Goal: Transaction & Acquisition: Purchase product/service

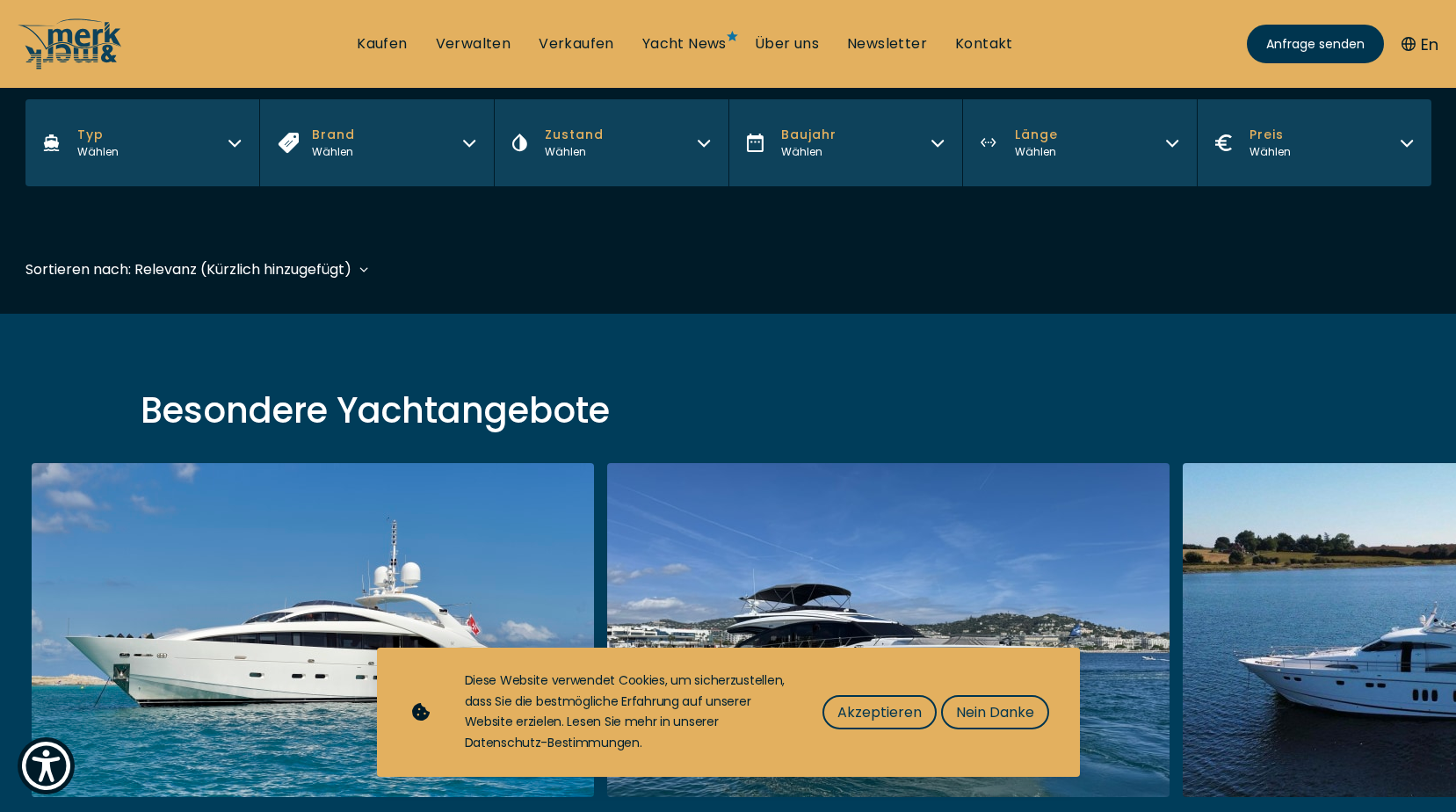
scroll to position [439, 0]
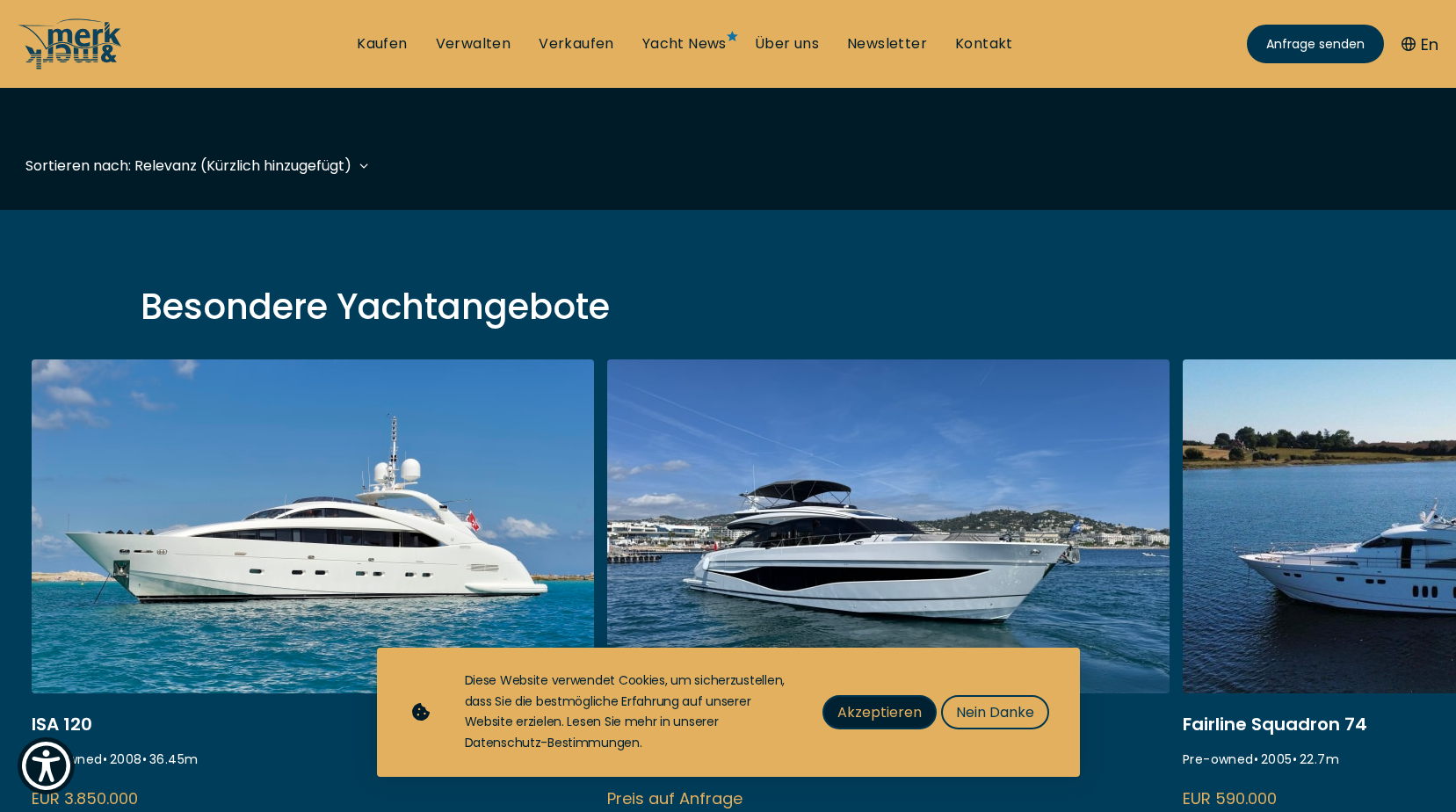
click at [873, 704] on span "Akzeptieren" at bounding box center [879, 712] width 84 height 22
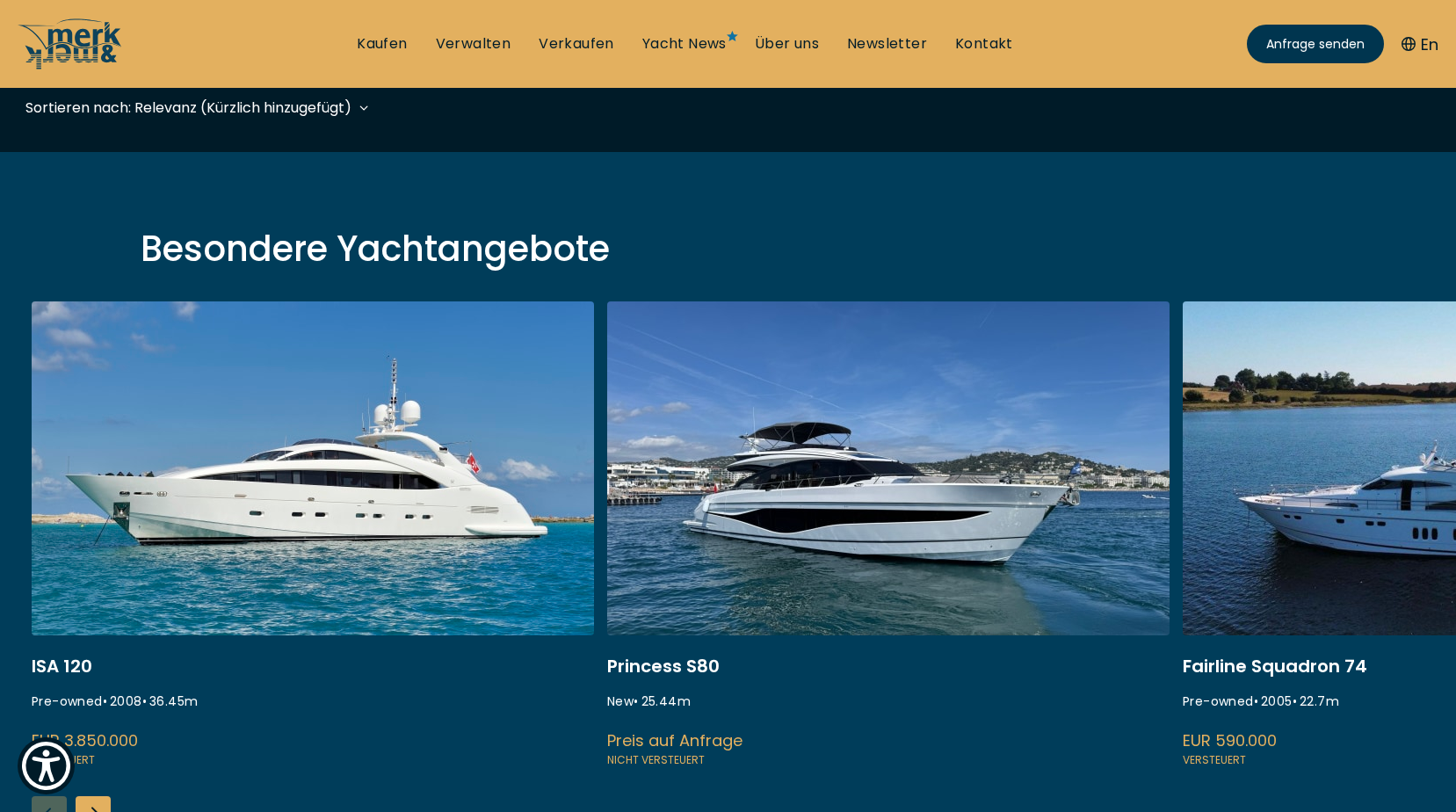
scroll to position [88, 0]
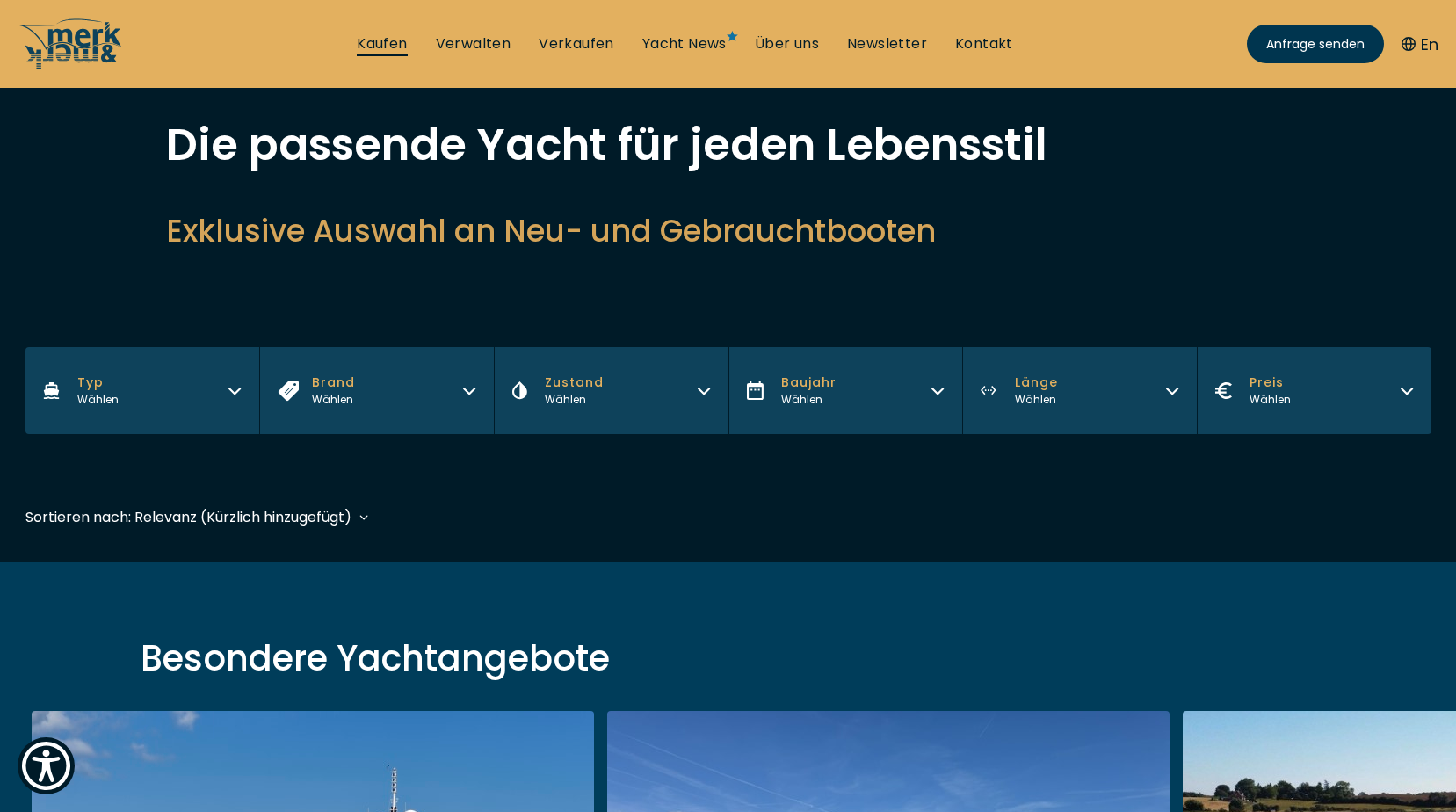
click at [383, 44] on link "Kaufen" at bounding box center [382, 44] width 50 height 19
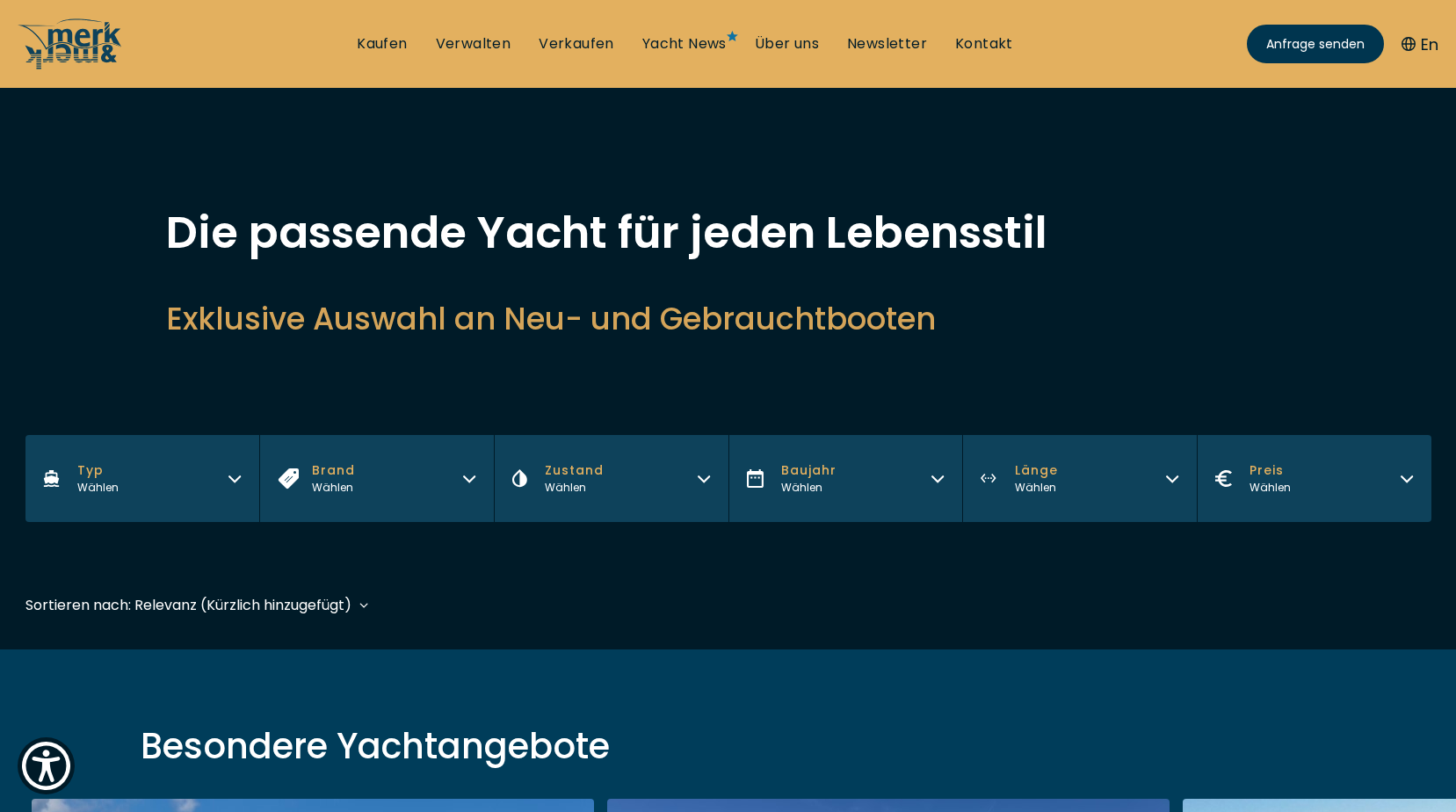
click at [233, 473] on icon "button" at bounding box center [234, 476] width 14 height 14
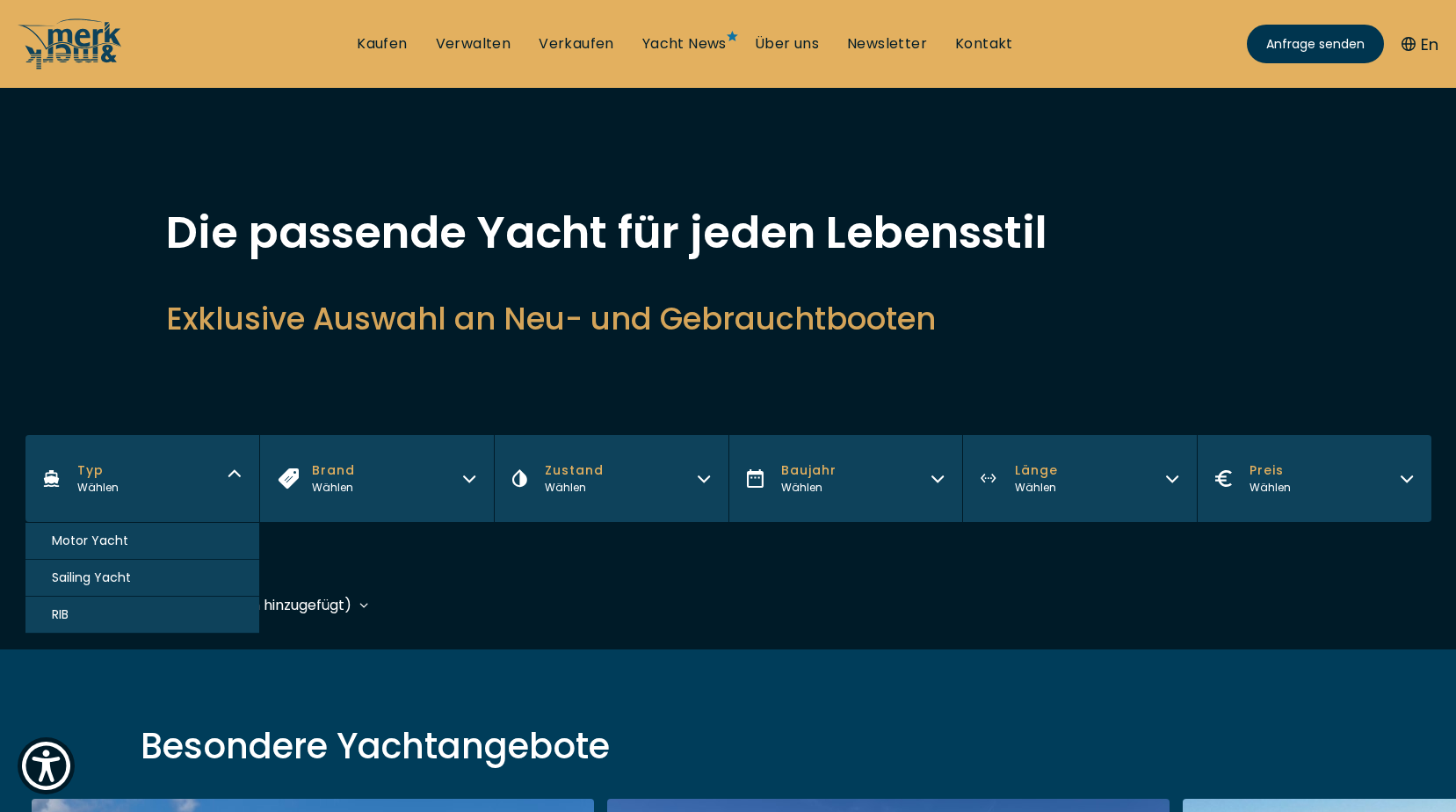
click at [83, 538] on span "Motor Yacht" at bounding box center [90, 541] width 77 height 19
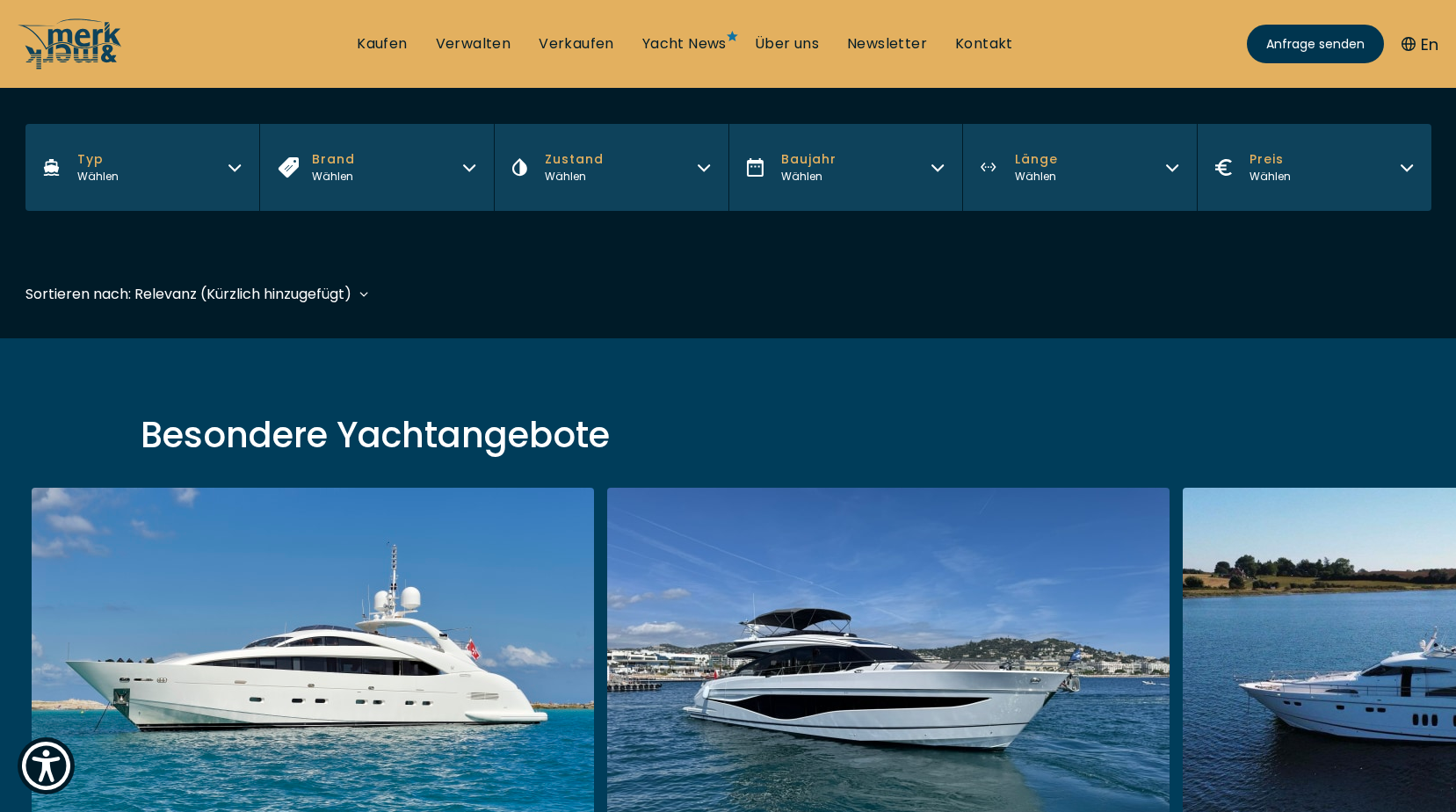
scroll to position [432, 0]
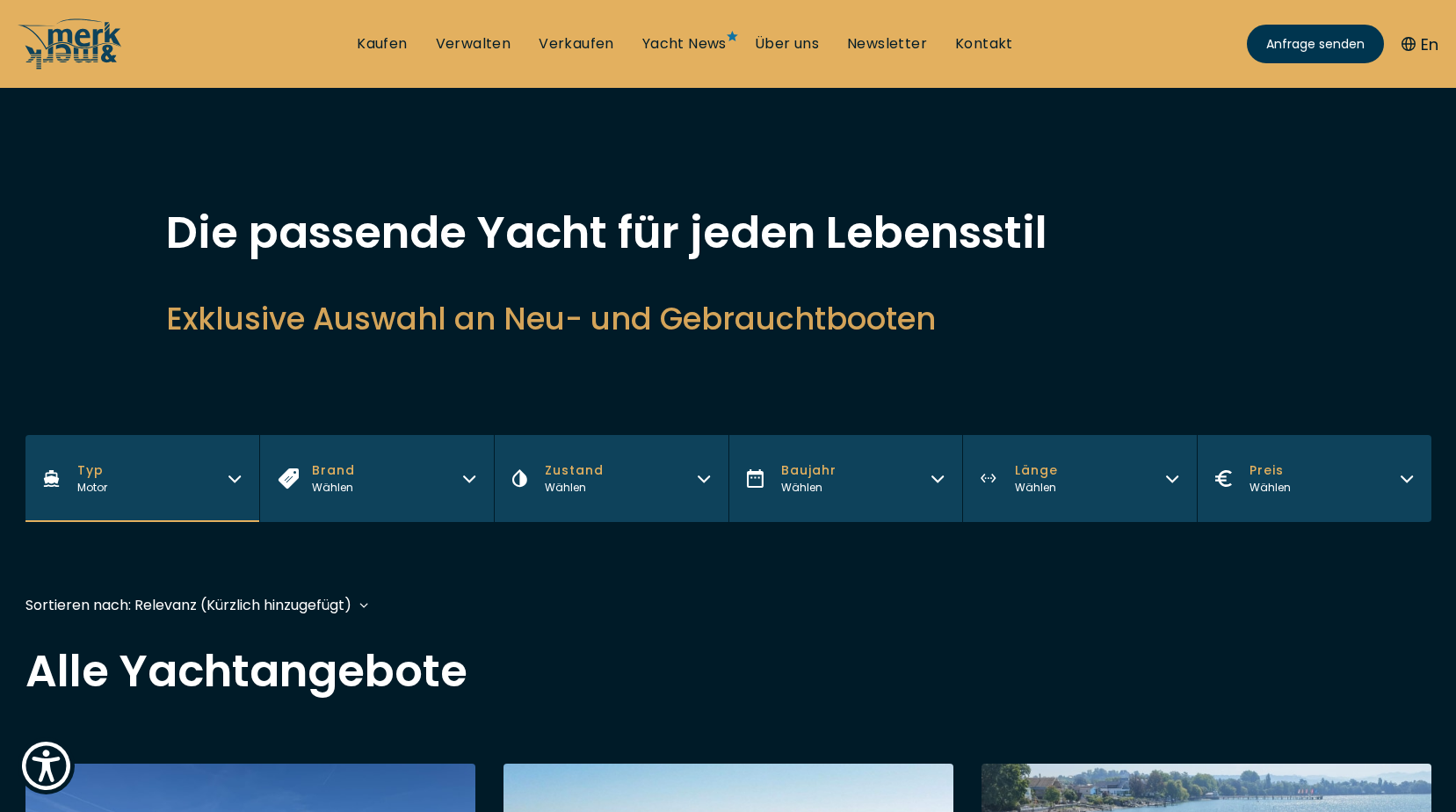
click at [463, 480] on icon "button" at bounding box center [469, 476] width 14 height 14
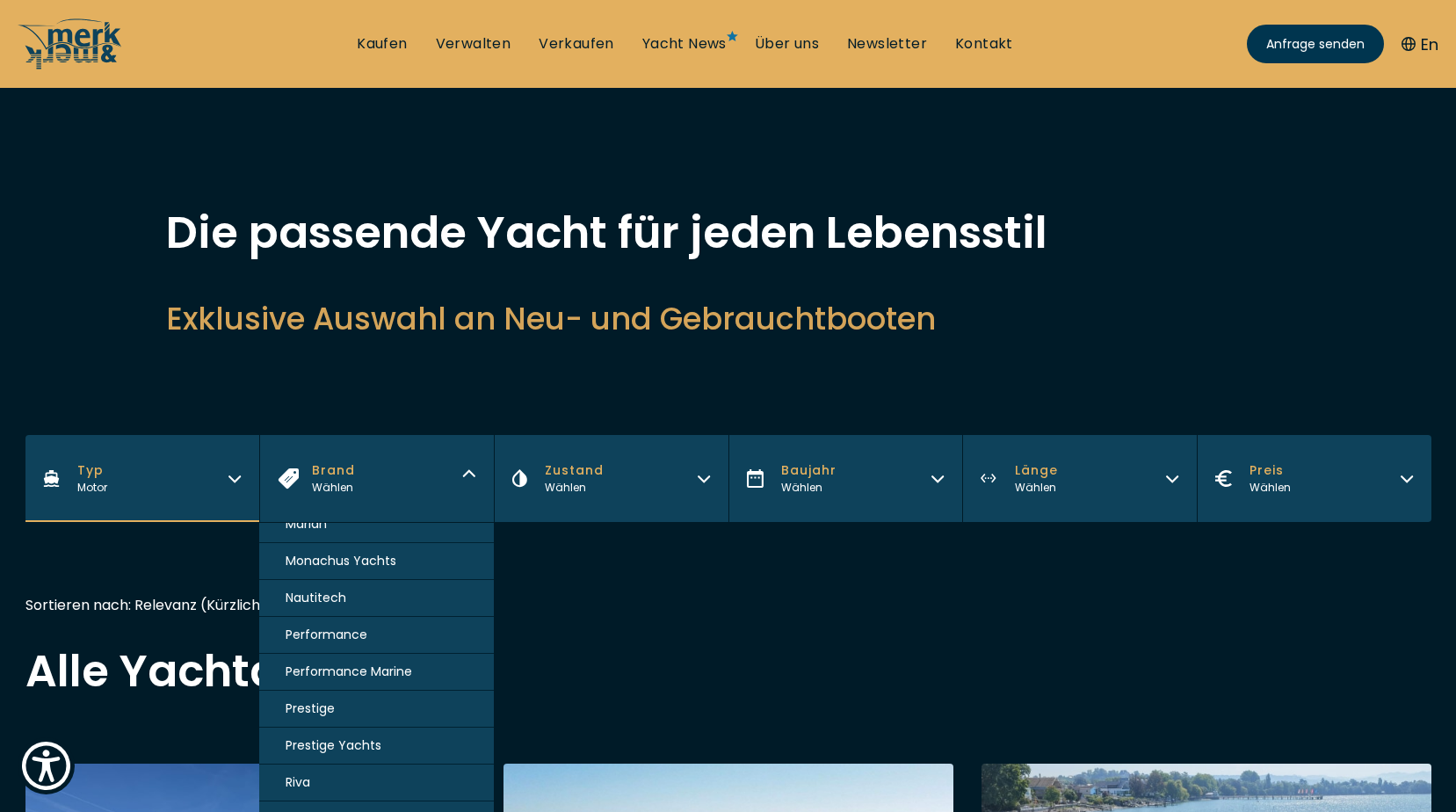
scroll to position [1119, 0]
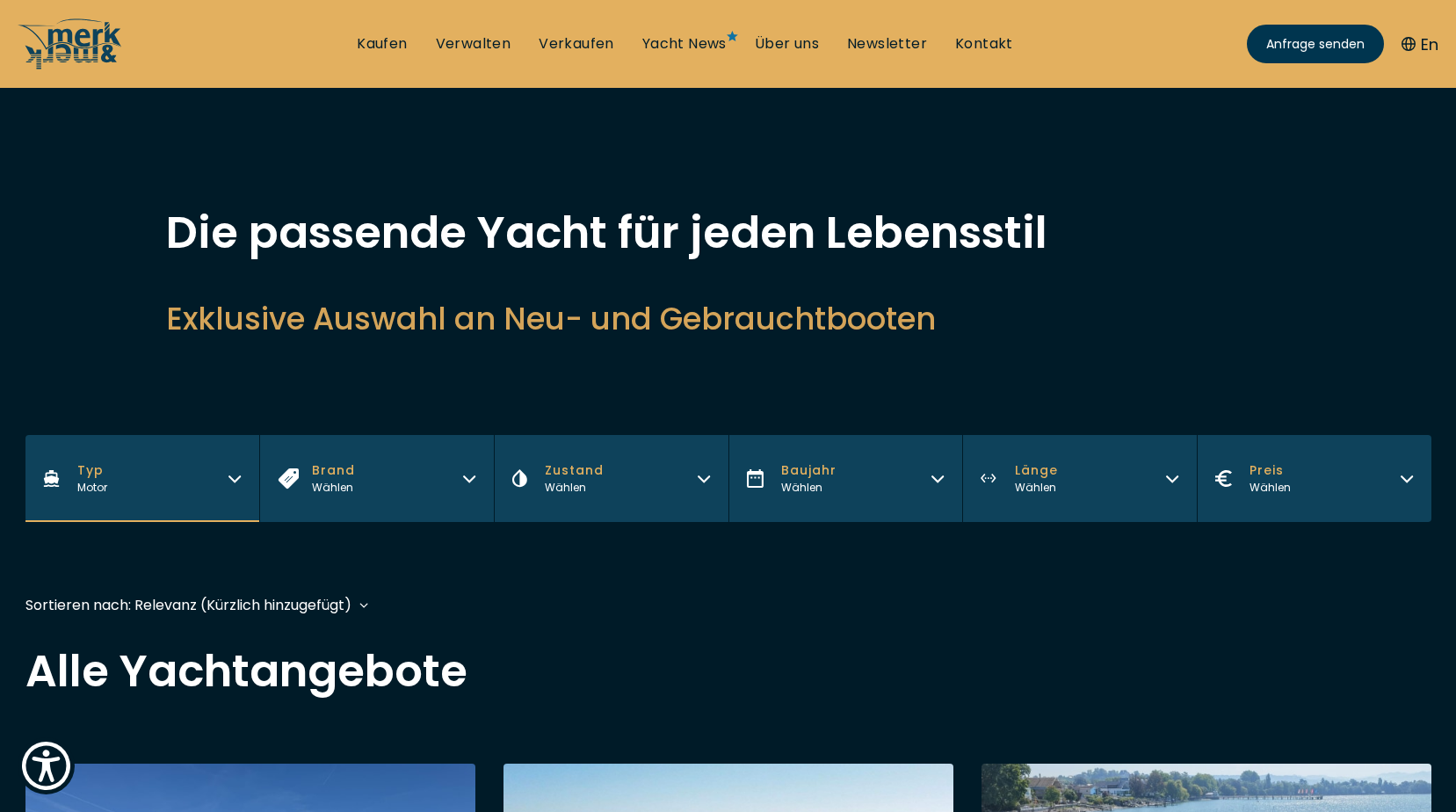
click at [704, 470] on icon "button" at bounding box center [703, 476] width 14 height 14
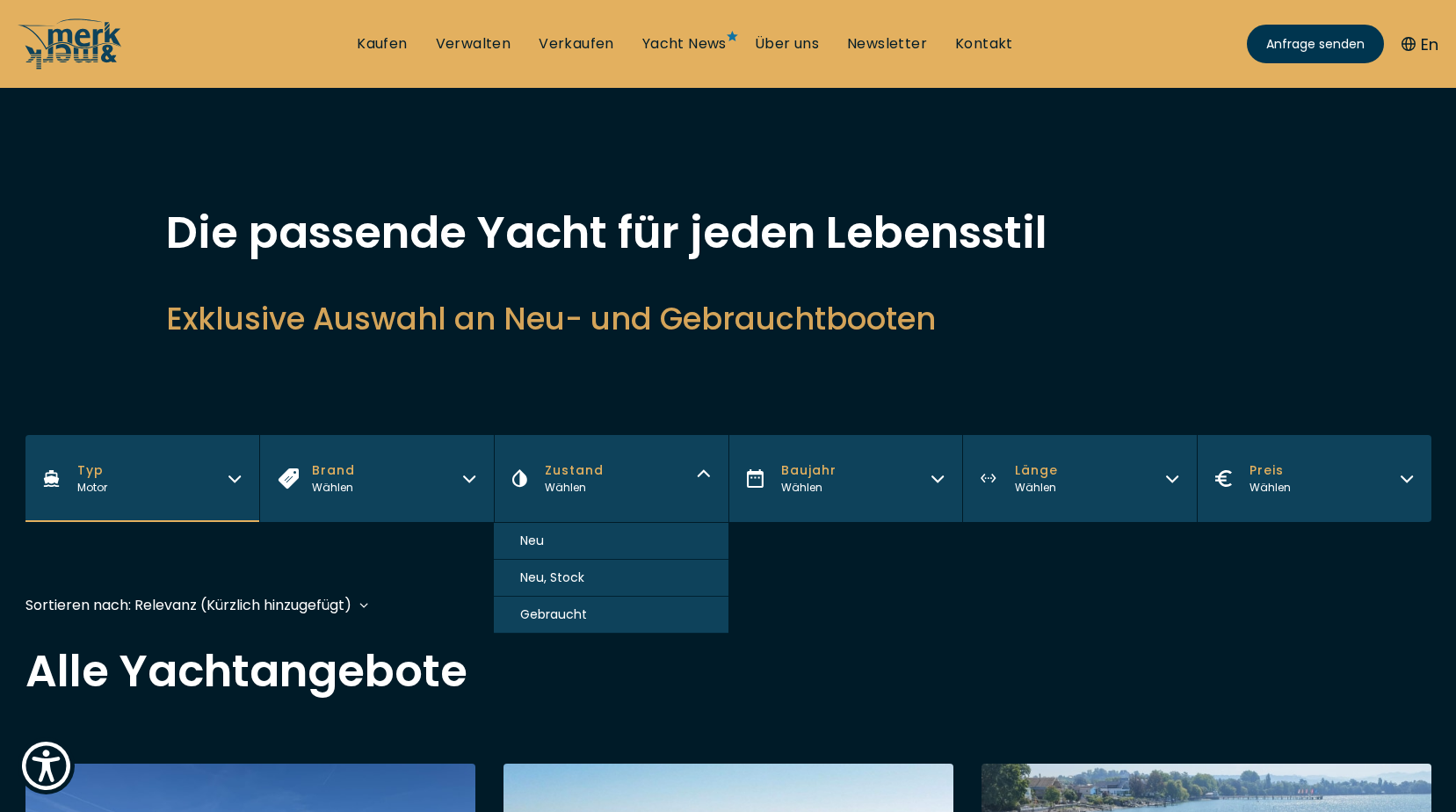
click at [559, 614] on span "Gebraucht" at bounding box center [554, 615] width 67 height 19
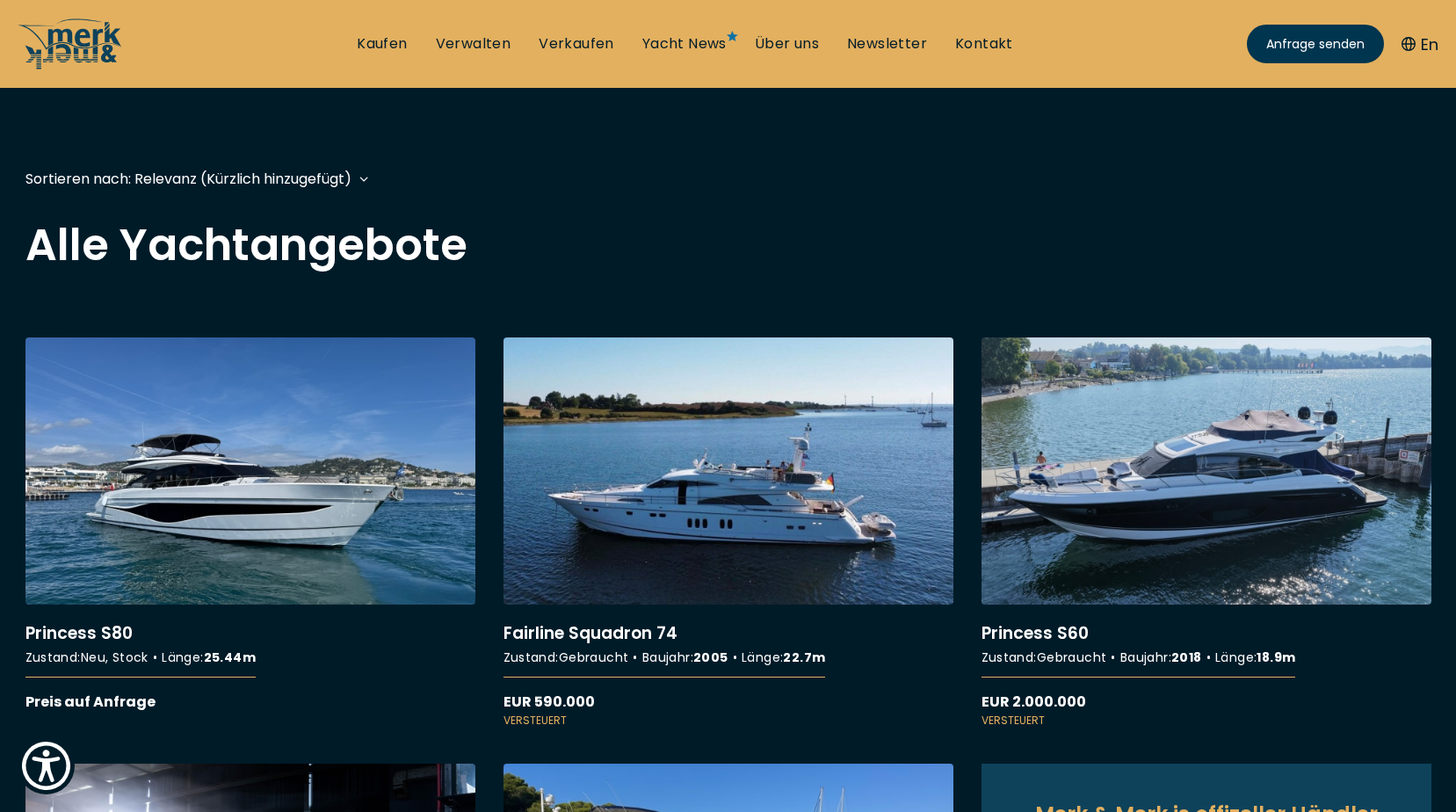
scroll to position [435, 0]
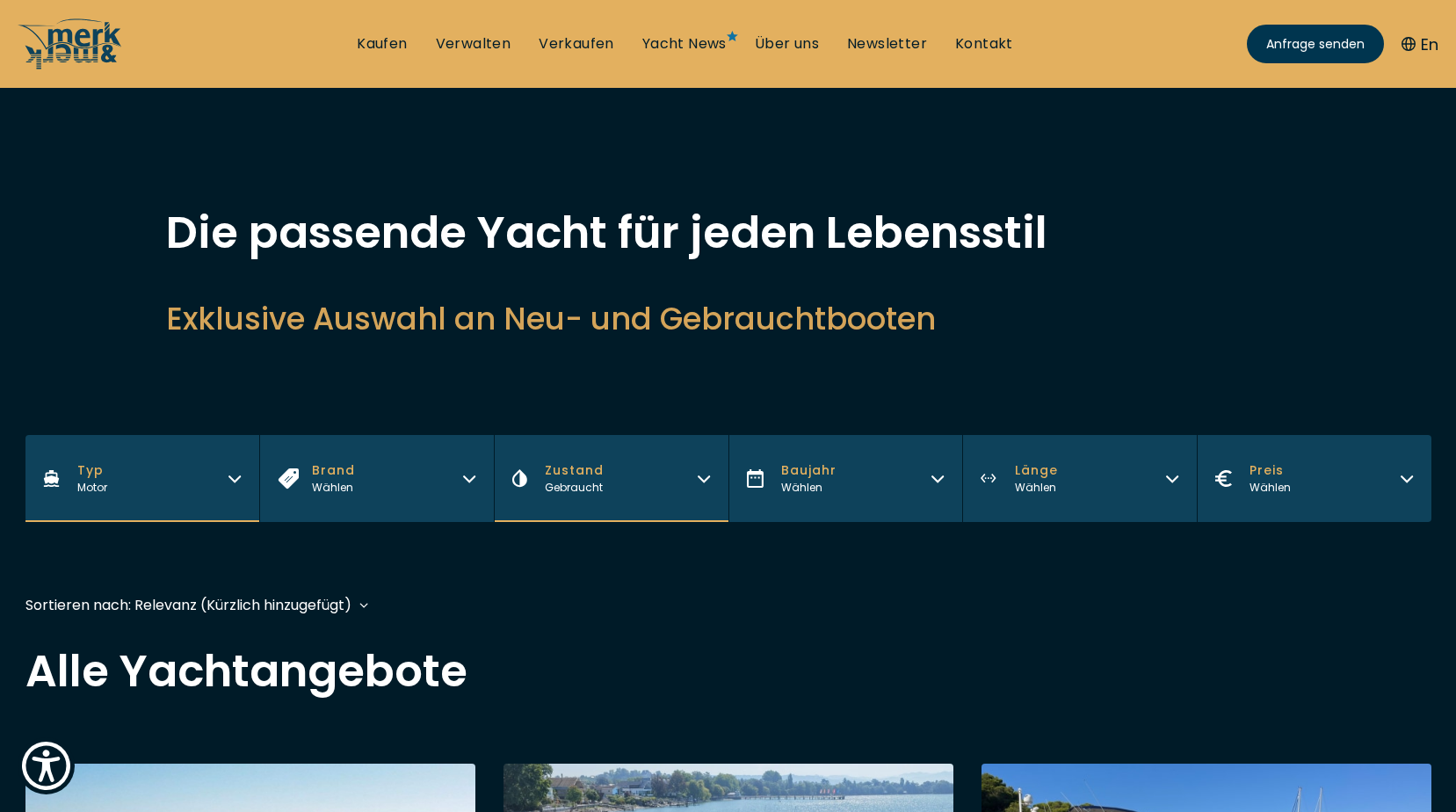
click at [1171, 474] on icon "button" at bounding box center [1172, 476] width 14 height 14
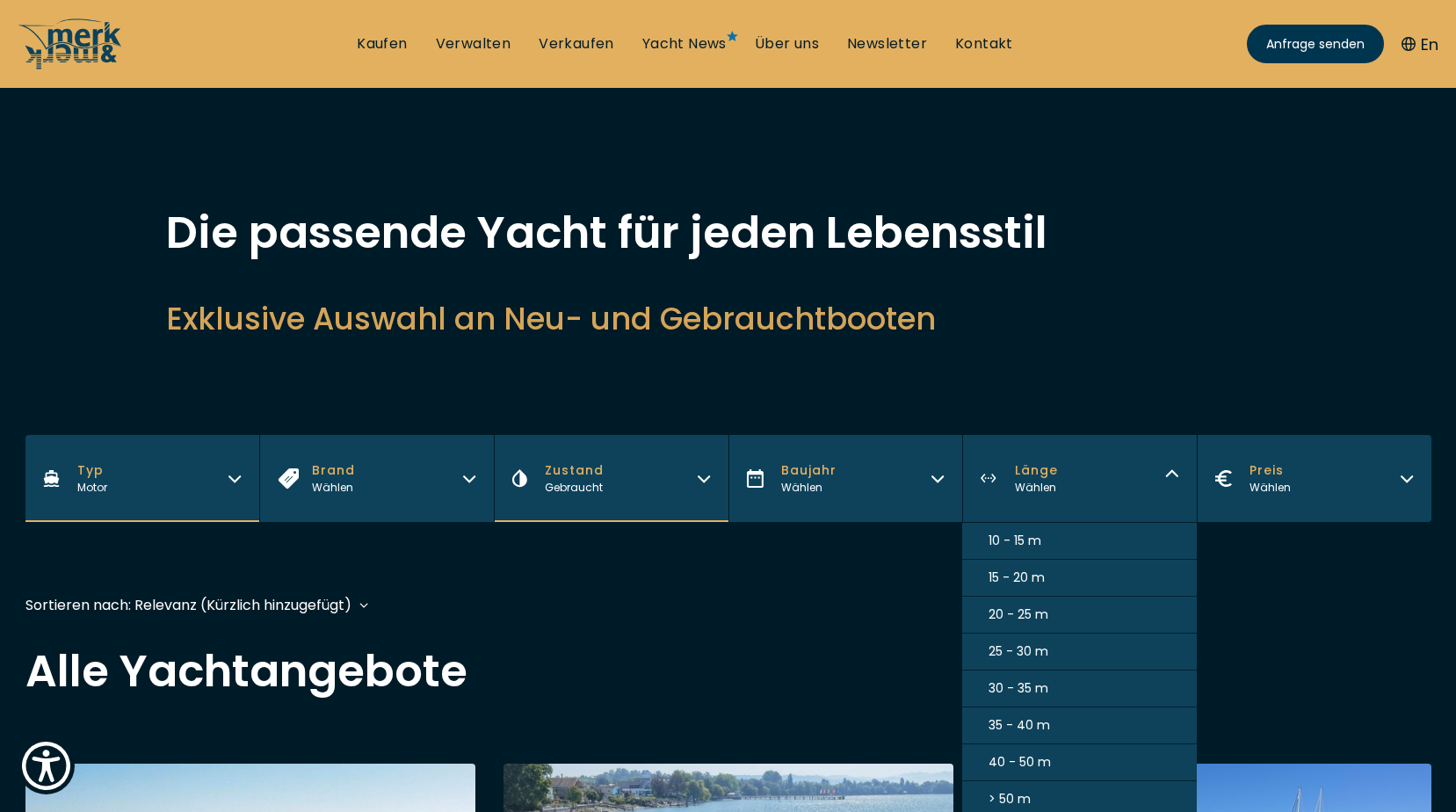
click at [1021, 536] on span "10 - 15 m" at bounding box center [1014, 541] width 53 height 19
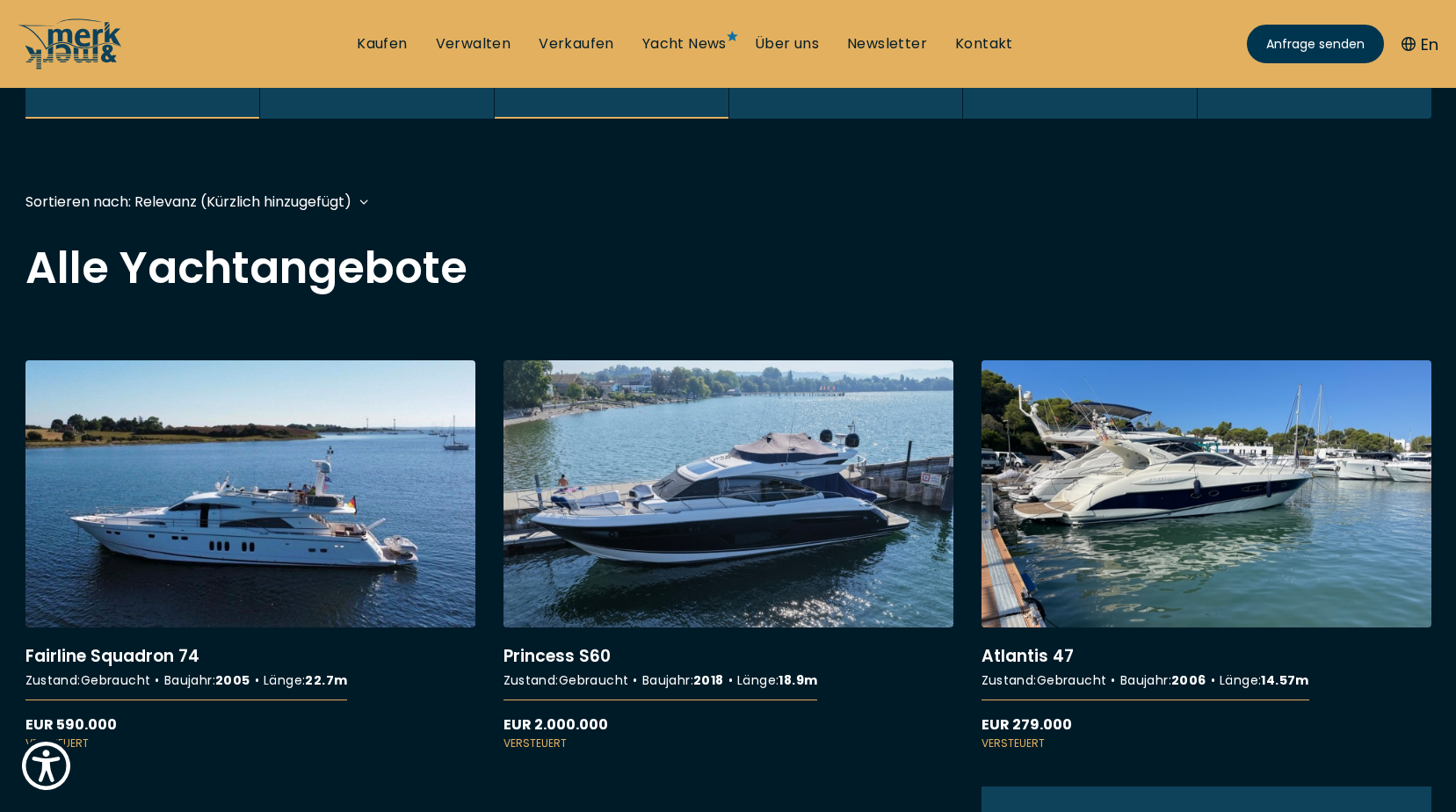
scroll to position [435, 0]
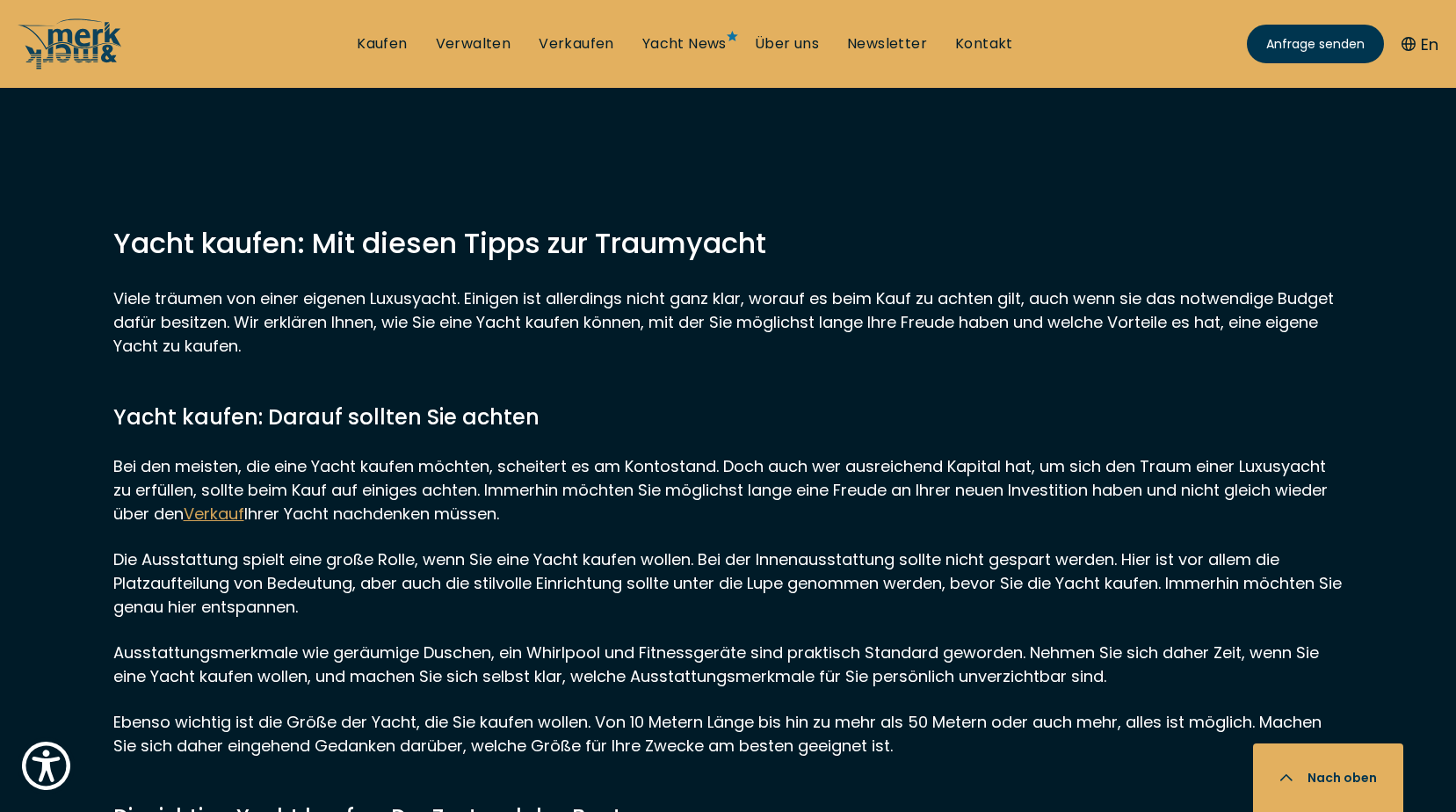
scroll to position [3162, 0]
